Goal: Find contact information: Find contact information

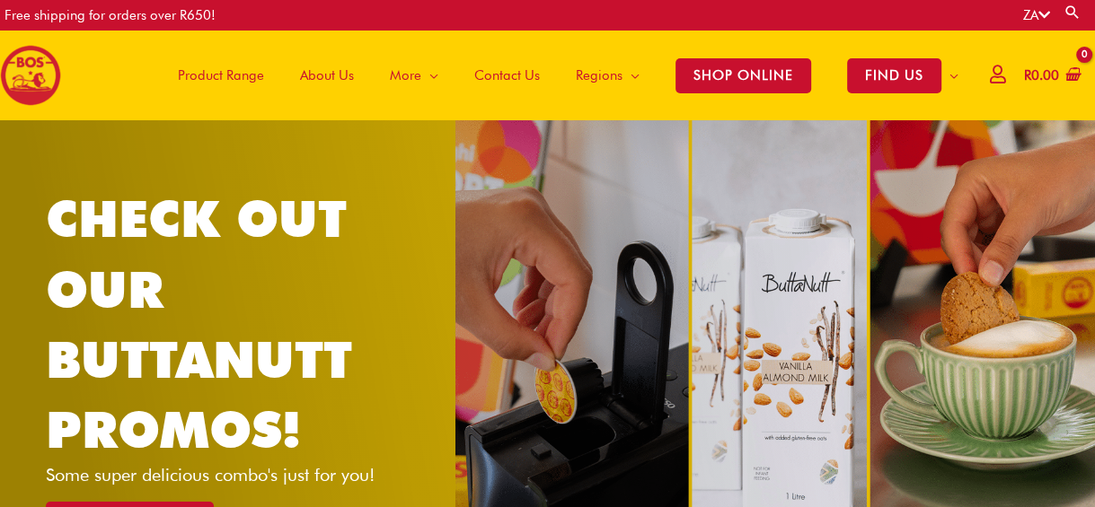
click at [505, 79] on span "Contact Us" at bounding box center [507, 76] width 66 height 54
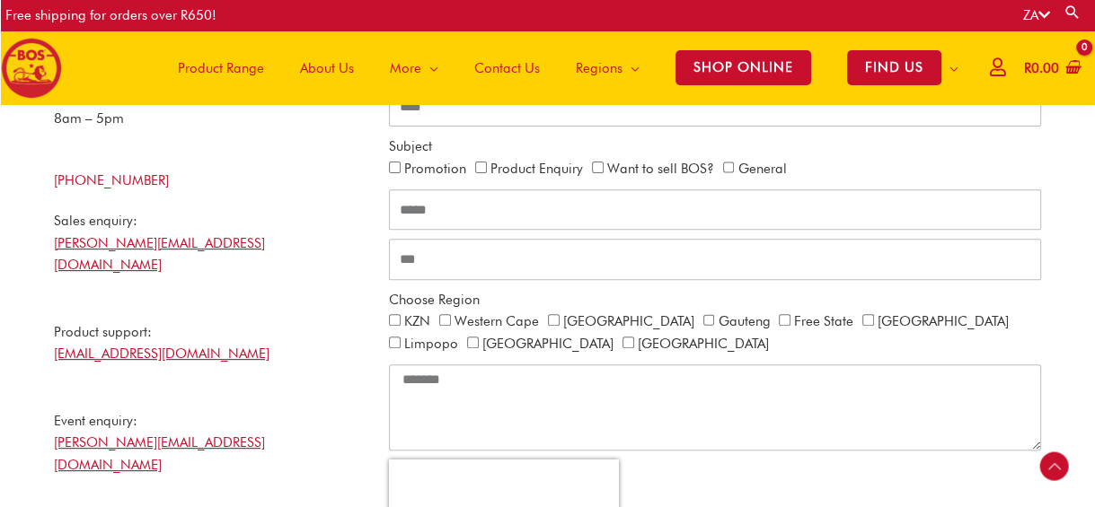
scroll to position [451, 0]
drag, startPoint x: 240, startPoint y: 185, endPoint x: 46, endPoint y: 185, distance: 194.0
click at [46, 185] on div "BOS Details Monday – Friday 8am – 5pm +27 21 465 9989 Sales enquiry: nicholas@b…" at bounding box center [212, 394] width 335 height 708
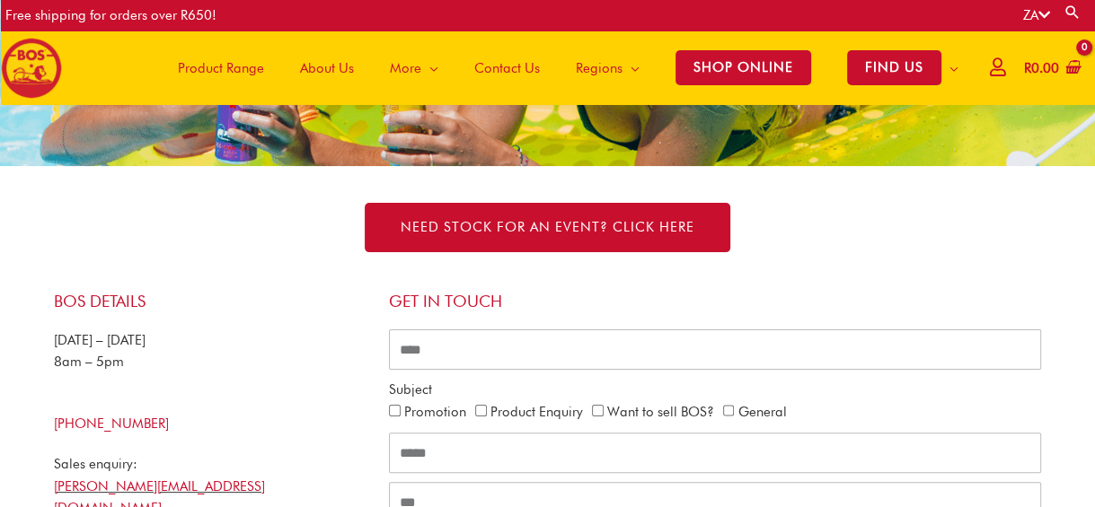
scroll to position [206, 0]
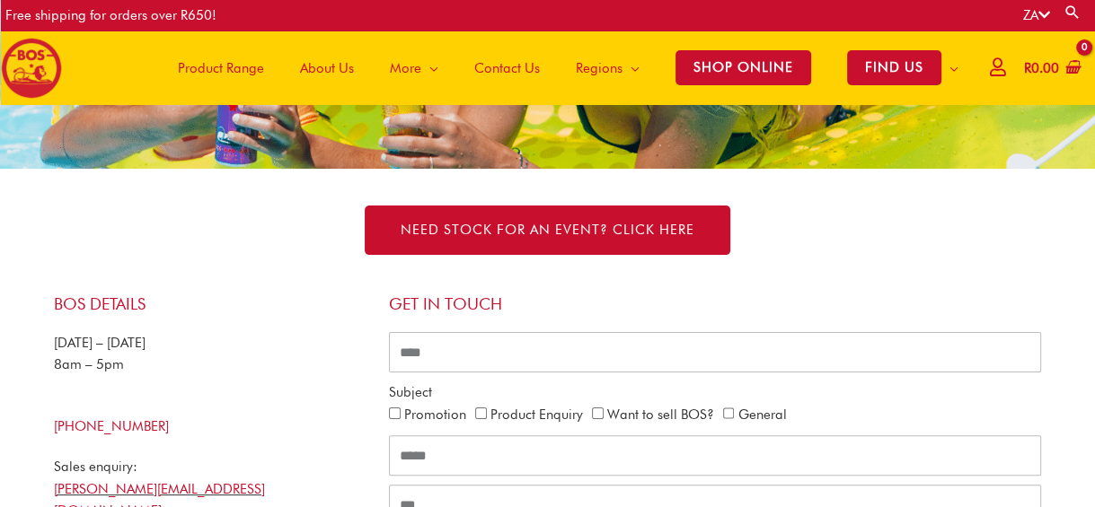
click at [90, 241] on div "NEED STOCK FOR AN EVENT? Click here" at bounding box center [548, 230] width 1006 height 49
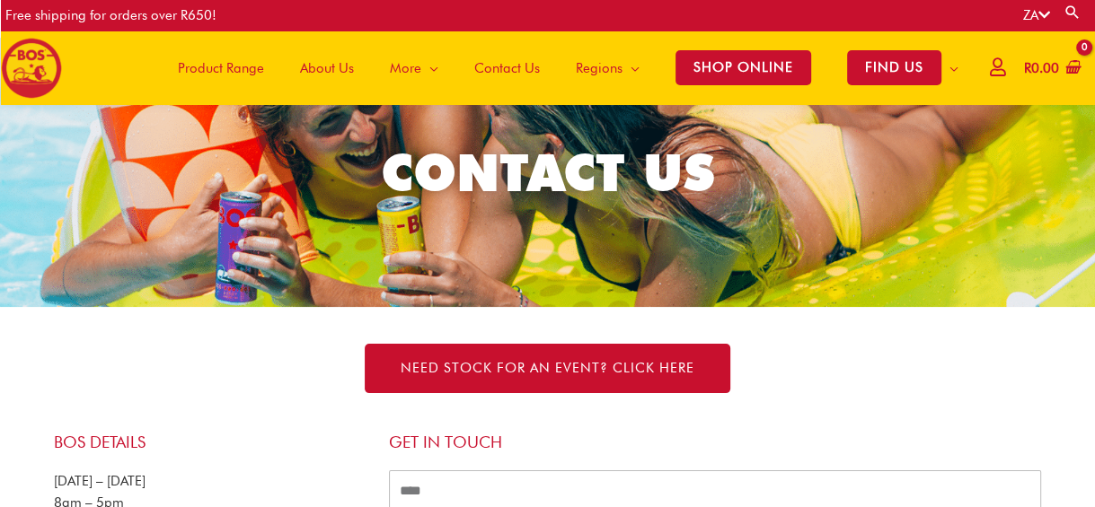
scroll to position [69, 0]
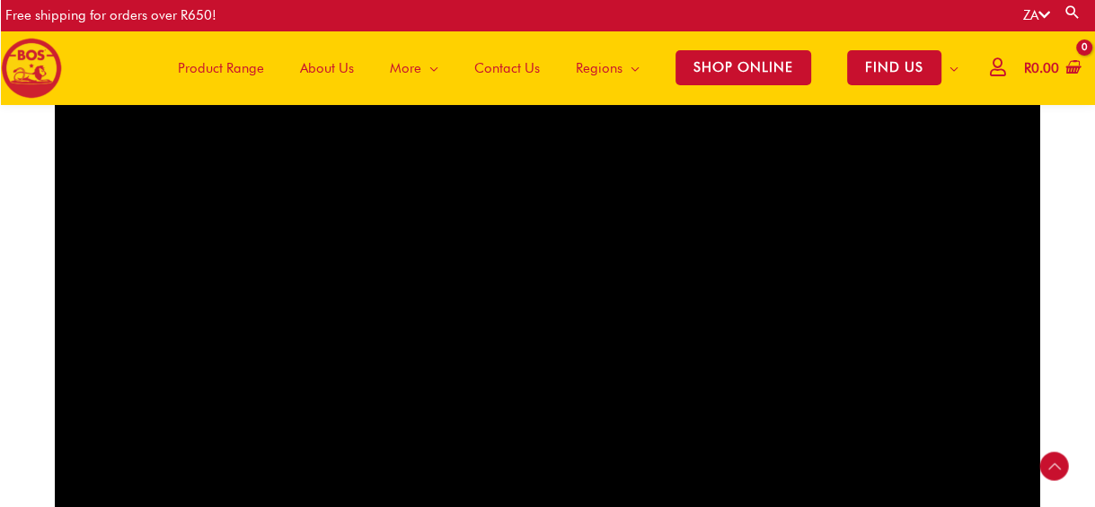
scroll to position [1103, 0]
